Goal: Information Seeking & Learning: Check status

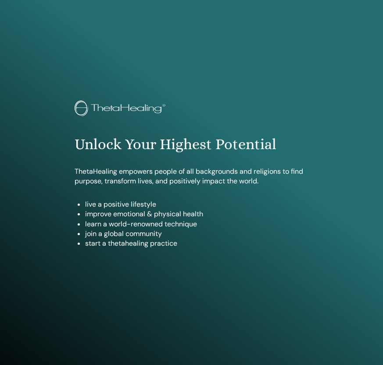
scroll to position [433, 0]
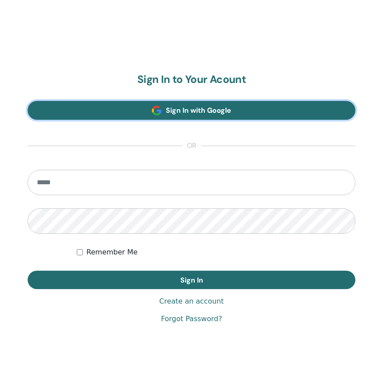
click at [246, 110] on link "Sign In with Google" at bounding box center [191, 110] width 327 height 19
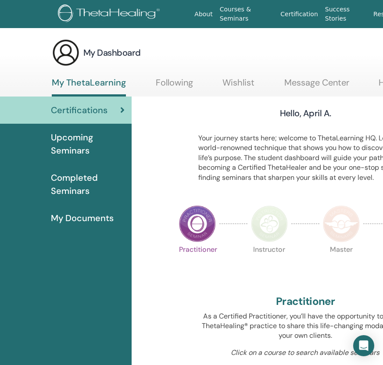
click at [89, 143] on span "Upcoming Seminars" at bounding box center [88, 144] width 74 height 26
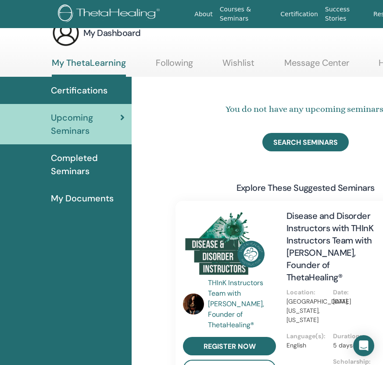
scroll to position [18, 0]
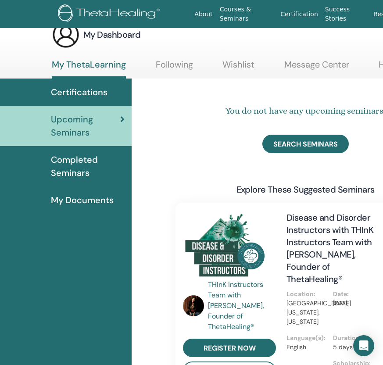
click at [93, 92] on span "Certifications" at bounding box center [79, 91] width 57 height 13
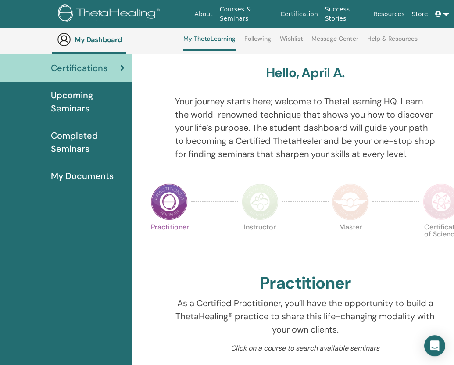
scroll to position [61, 0]
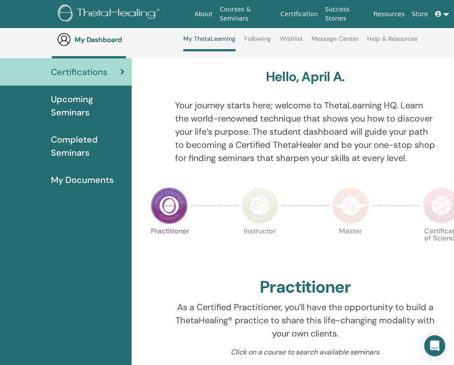
click at [68, 135] on span "Completed Seminars" at bounding box center [88, 146] width 74 height 26
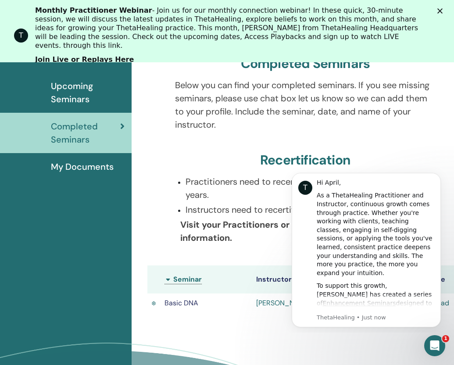
click at [224, 312] on td "Basic DNA" at bounding box center [206, 302] width 92 height 19
click at [440, 177] on icon "Dismiss notification" at bounding box center [438, 175] width 5 height 5
